Goal: Transaction & Acquisition: Purchase product/service

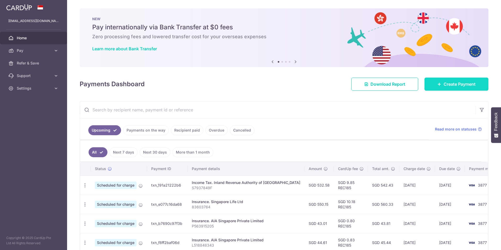
click at [438, 82] on icon at bounding box center [440, 84] width 4 height 4
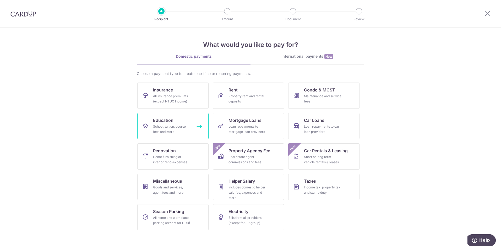
click at [174, 132] on div "School, tuition, course fees and more" at bounding box center [172, 129] width 38 height 10
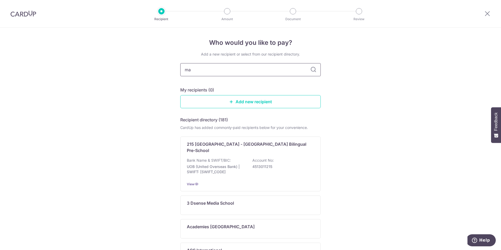
type input "mar"
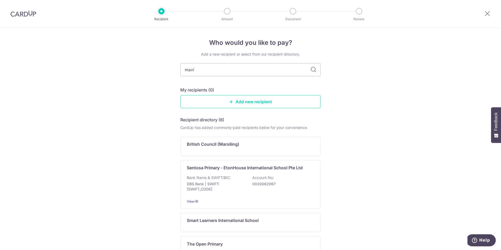
type input "mavis"
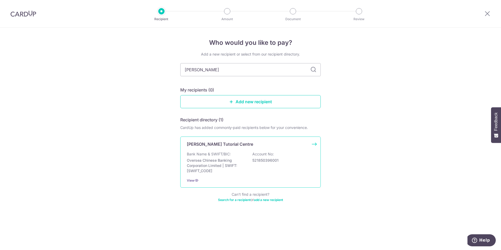
click at [289, 166] on div "Bank Name & SWIFT/BIC: Oversea Chinese Banking Corporation Limited | SWIFT: OCB…" at bounding box center [250, 163] width 127 height 22
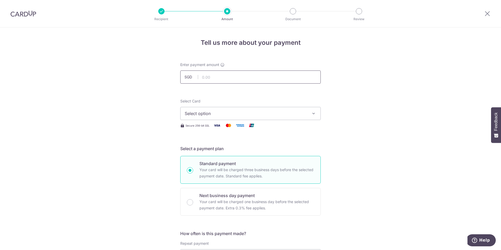
click at [229, 77] on input "text" at bounding box center [250, 77] width 141 height 13
type input "1,173.40"
click at [214, 111] on span "Select option" at bounding box center [246, 113] width 122 height 6
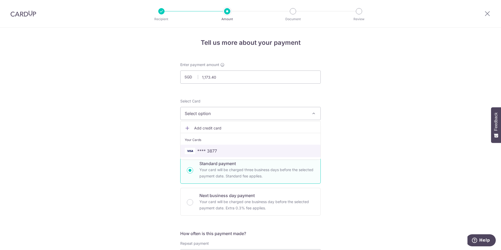
click at [220, 145] on link "**** 3877" at bounding box center [251, 151] width 140 height 13
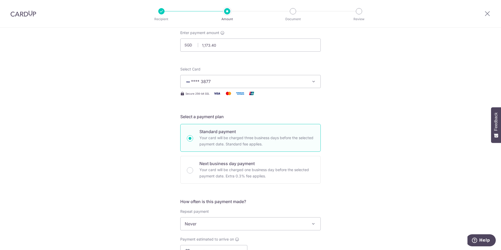
scroll to position [105, 0]
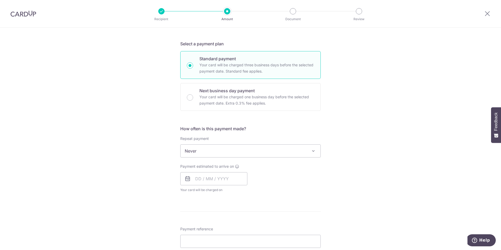
click at [225, 155] on span "Never" at bounding box center [251, 151] width 140 height 13
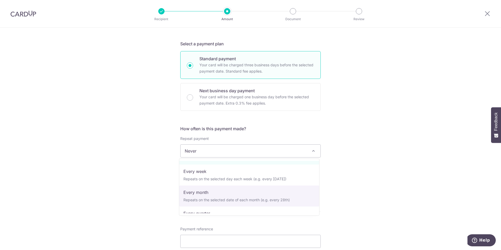
scroll to position [26, 0]
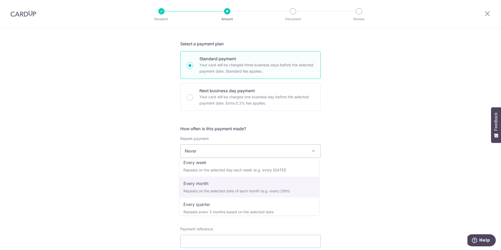
select select "3"
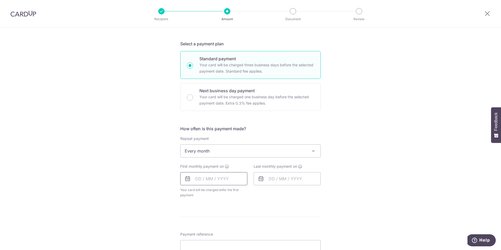
click at [227, 180] on input "text" at bounding box center [213, 178] width 67 height 13
click at [232, 215] on link "4" at bounding box center [233, 216] width 8 height 8
type input "[DATE]"
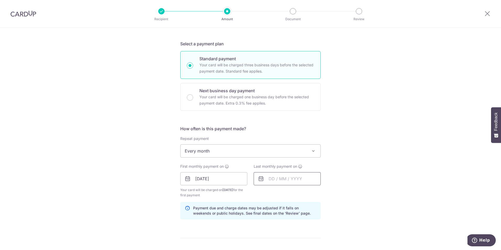
click at [299, 181] on input "text" at bounding box center [287, 178] width 67 height 13
click at [289, 193] on select "Sep Oct Nov Dec" at bounding box center [284, 193] width 14 height 4
click at [306, 217] on link "4" at bounding box center [306, 216] width 8 height 8
type input "04/12/2025"
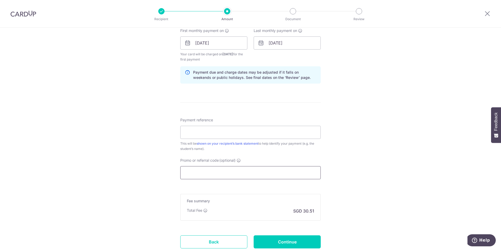
scroll to position [262, 0]
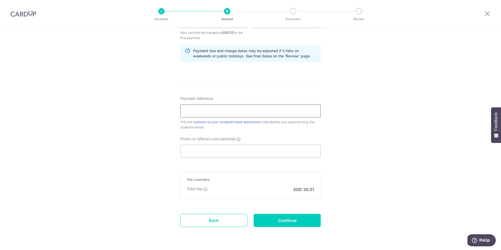
click at [248, 111] on input "Payment reference" at bounding box center [250, 110] width 141 height 13
type input "[PERSON_NAME]"
click at [246, 152] on input "Promo or referral code (optional)" at bounding box center [250, 151] width 141 height 13
paste input "REC185"
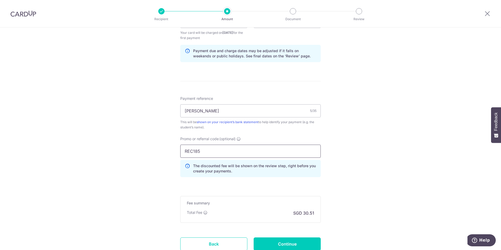
scroll to position [302, 0]
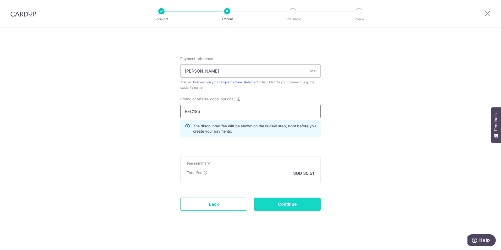
type input "REC185"
click at [276, 205] on input "Continue" at bounding box center [287, 204] width 67 height 13
type input "Create Schedule"
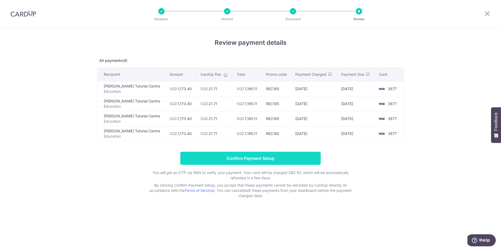
click at [229, 155] on input "Confirm Payment Setup" at bounding box center [250, 158] width 141 height 13
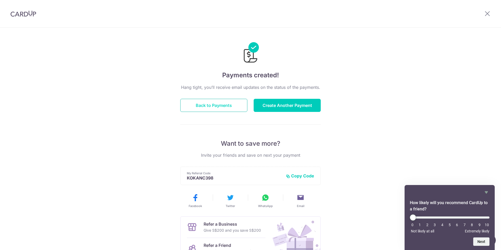
click at [206, 106] on button "Back to Payments" at bounding box center [213, 105] width 67 height 13
